Goal: Check status: Check status

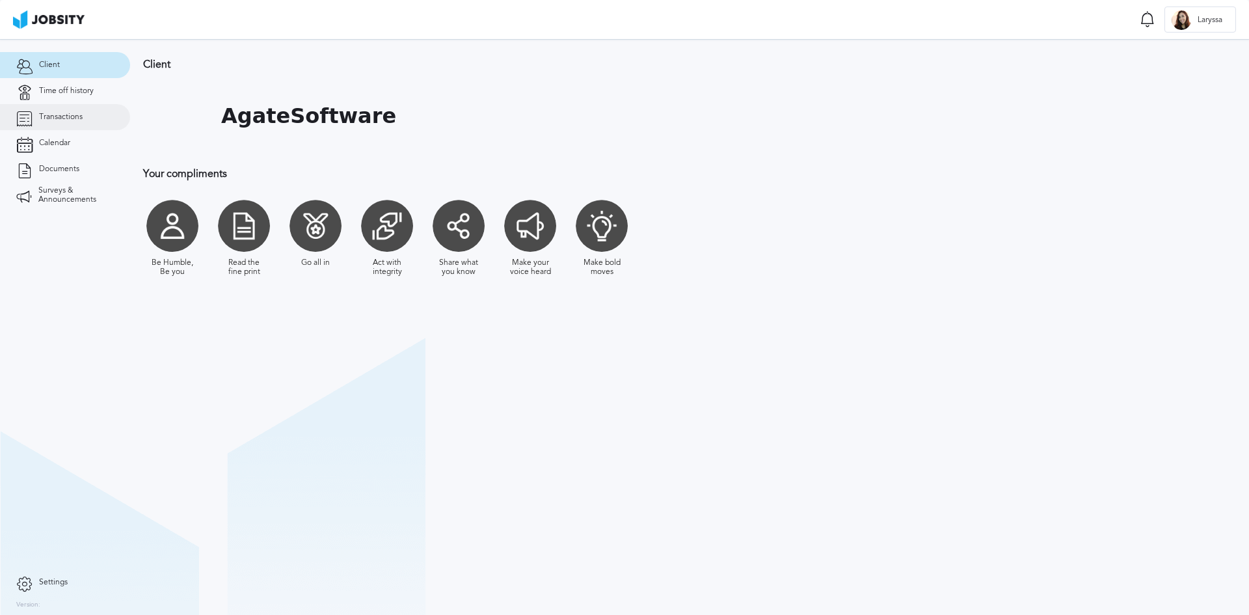
click at [75, 120] on span "Transactions" at bounding box center [61, 117] width 44 height 9
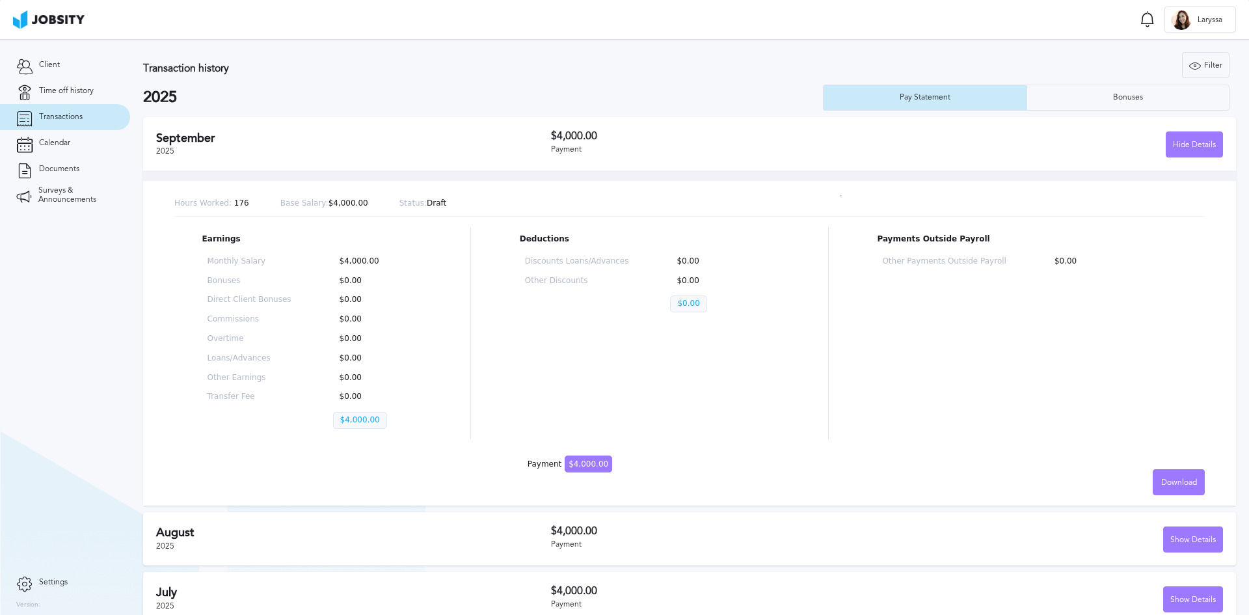
click at [440, 530] on h2 "August" at bounding box center [353, 533] width 395 height 14
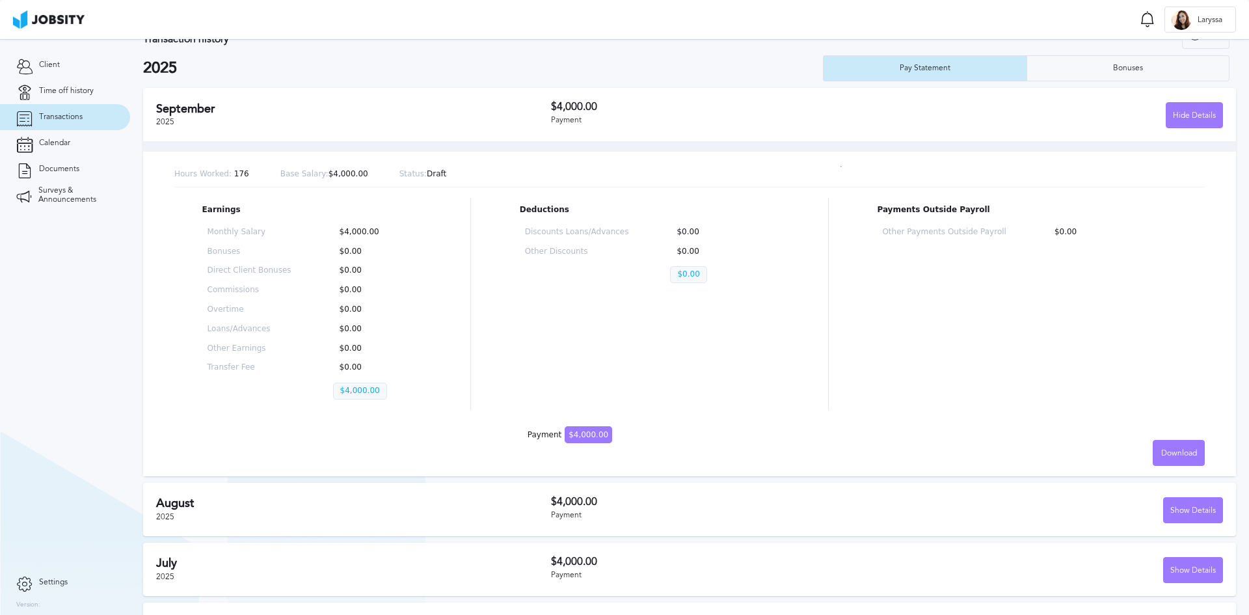
scroll to position [65, 0]
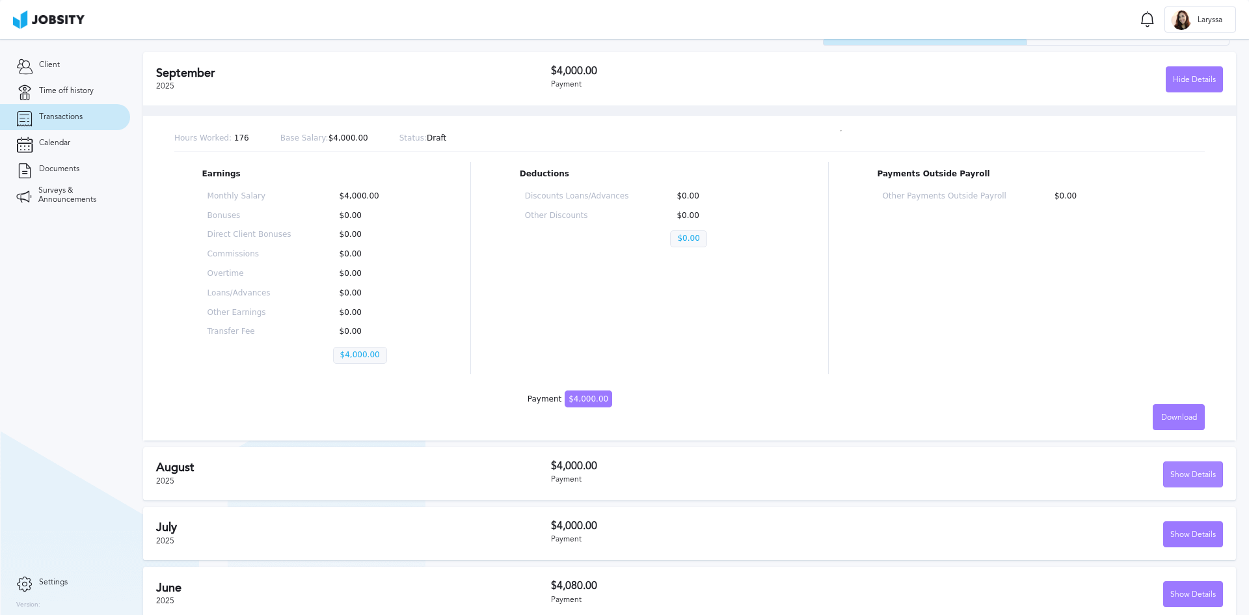
click at [1181, 469] on div "Show Details" at bounding box center [1193, 475] width 59 height 26
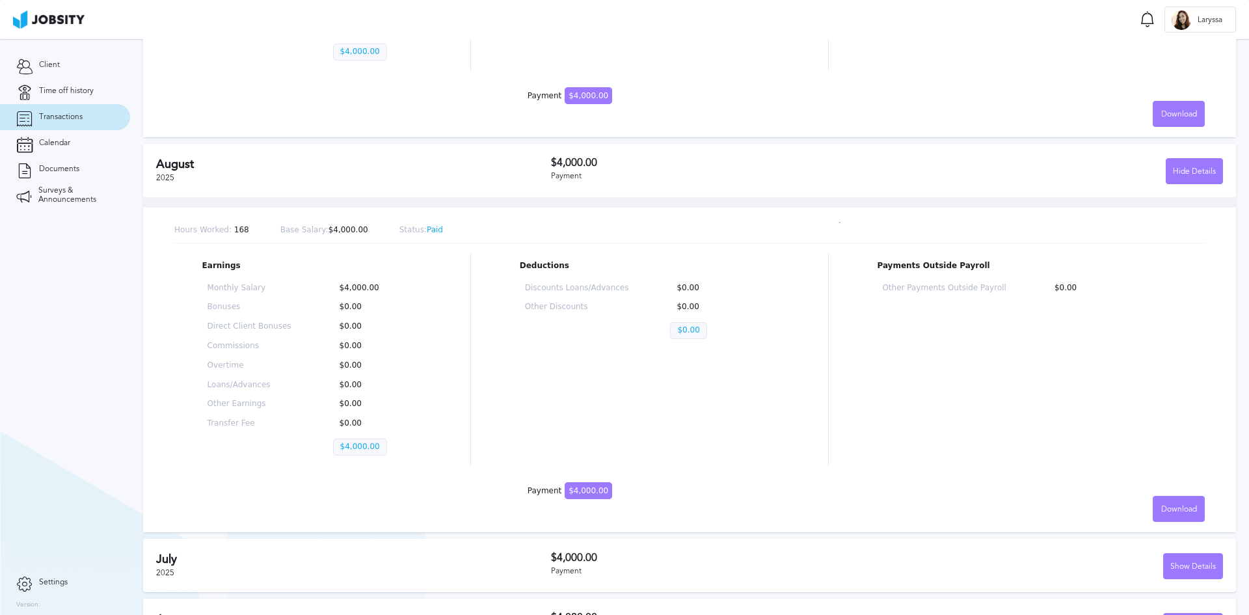
scroll to position [520, 0]
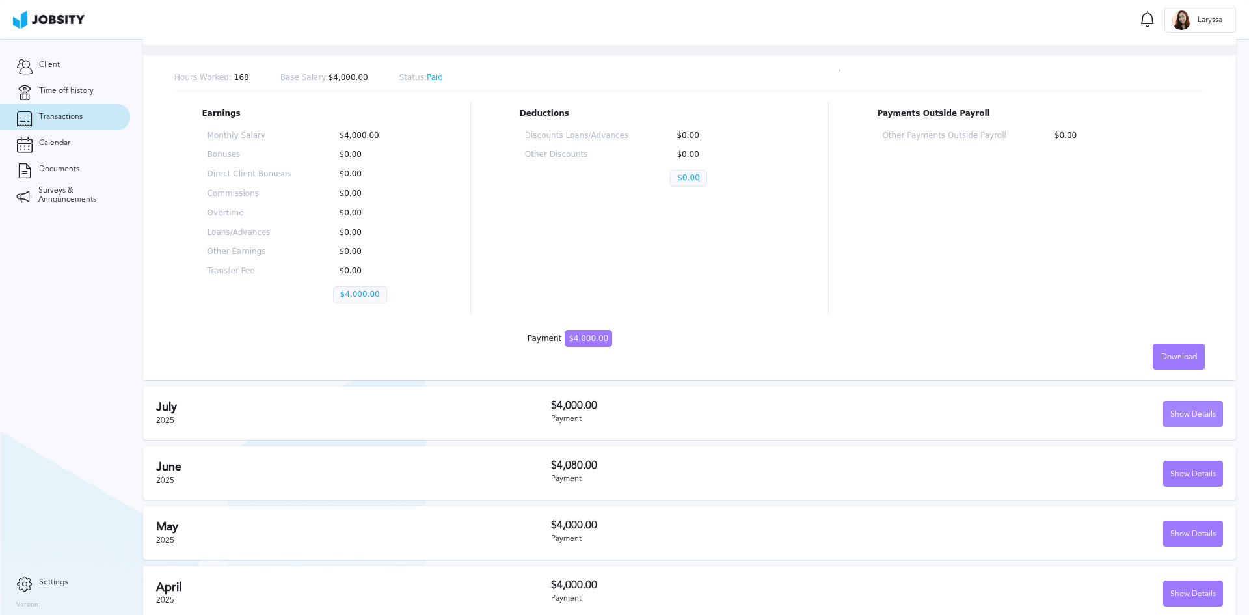
click at [1169, 422] on div "Show Details" at bounding box center [1193, 414] width 59 height 26
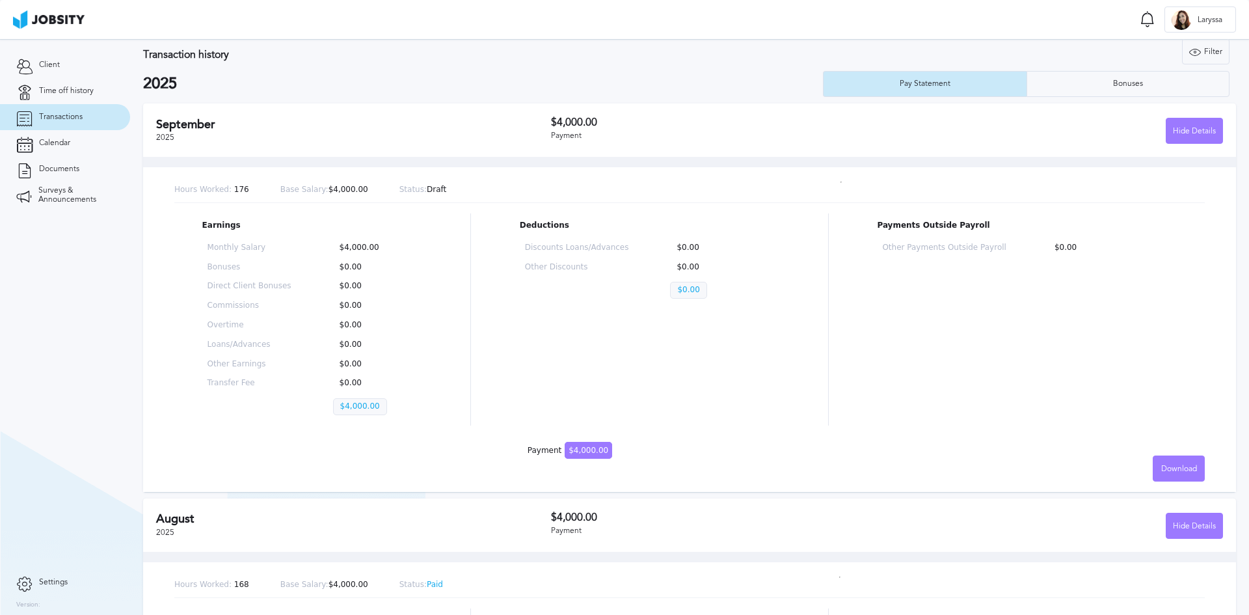
scroll to position [0, 0]
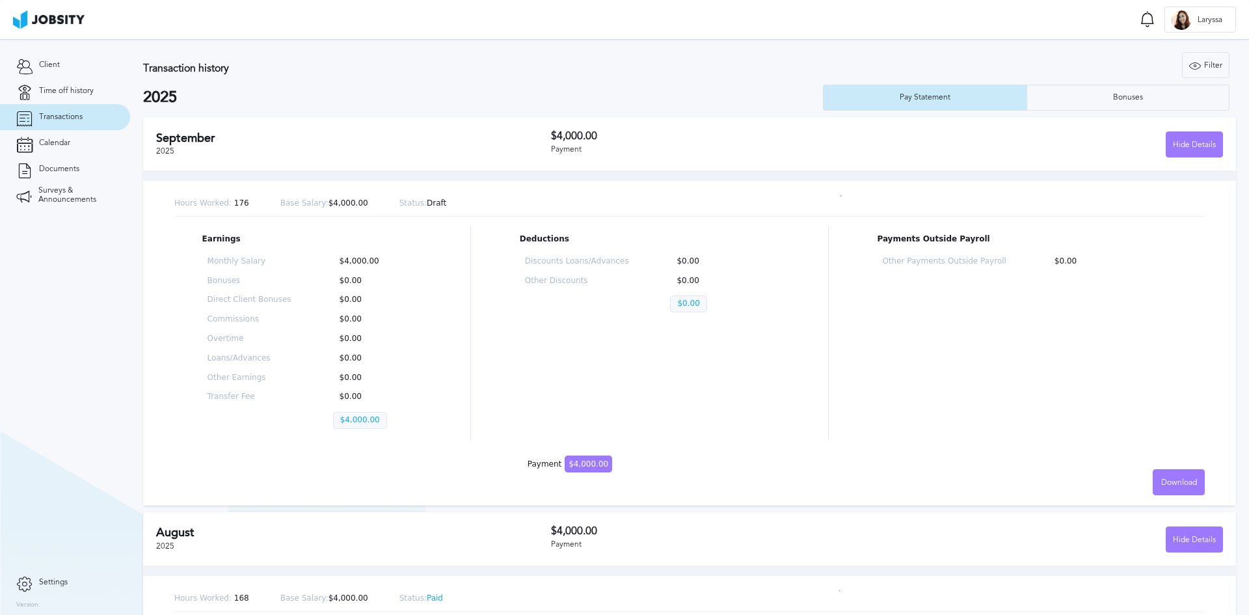
drag, startPoint x: 702, startPoint y: 180, endPoint x: 731, endPoint y: 338, distance: 160.8
click at [702, 180] on div "Hours Worked: 176 Base Salary: $4,000.00 Status: Draft Earnings Monthly Salary …" at bounding box center [689, 337] width 1093 height 335
click at [342, 150] on div "[DATE]" at bounding box center [353, 143] width 395 height 25
